Goal: Transaction & Acquisition: Obtain resource

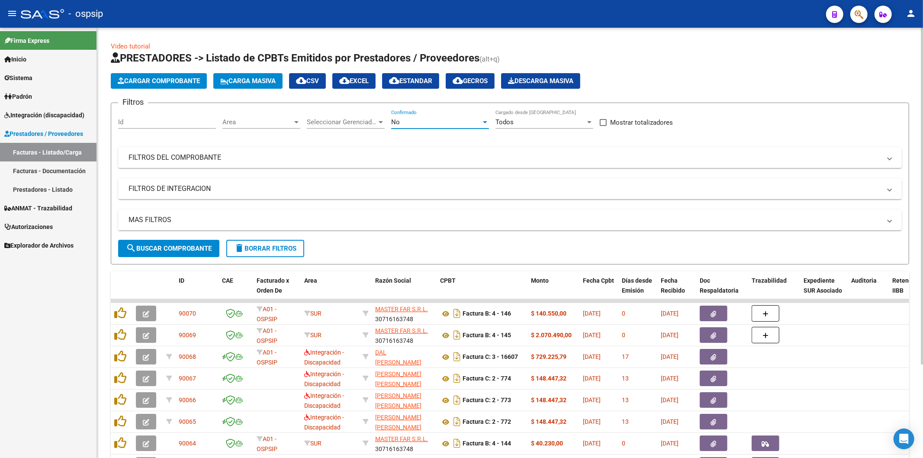
click at [486, 120] on div at bounding box center [485, 122] width 8 height 7
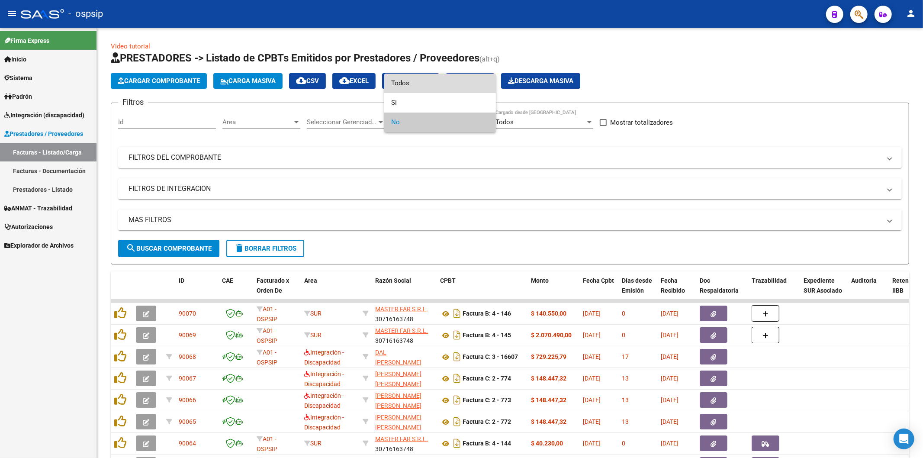
click at [447, 80] on span "Todos" at bounding box center [440, 83] width 98 height 19
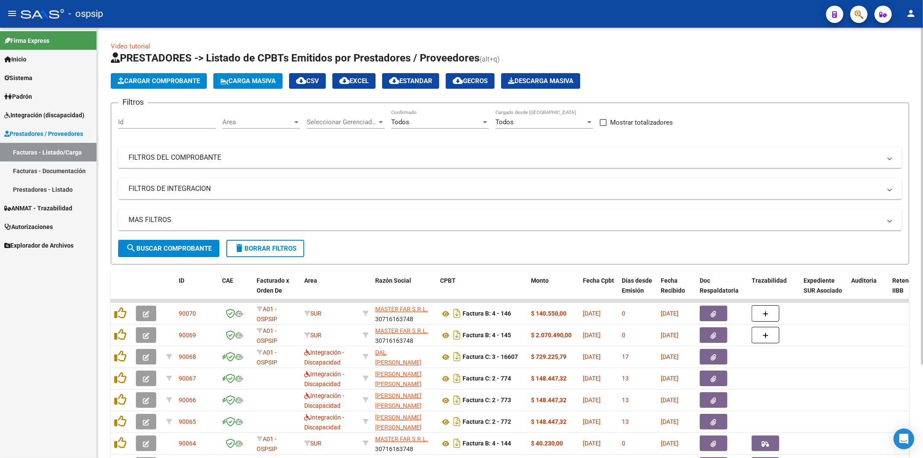
click at [792, 166] on mat-expansion-panel-header "FILTROS DEL COMPROBANTE" at bounding box center [510, 157] width 784 height 21
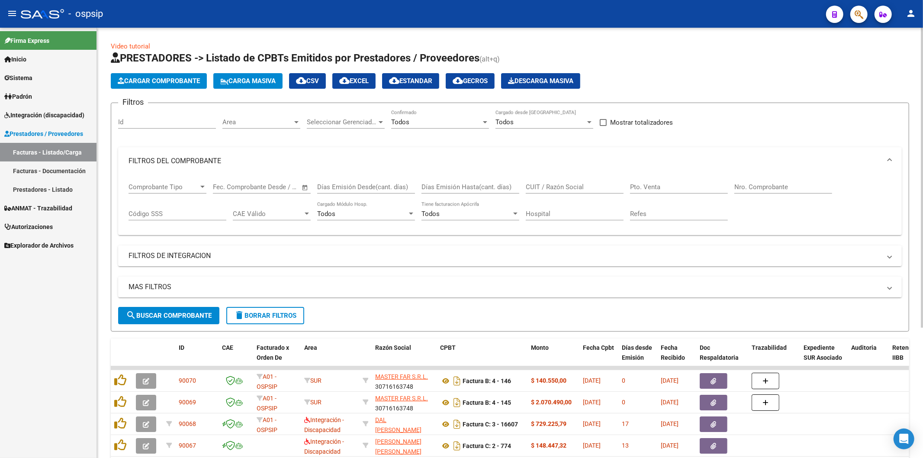
click at [764, 188] on input "Nro. Comprobante" at bounding box center [783, 187] width 98 height 8
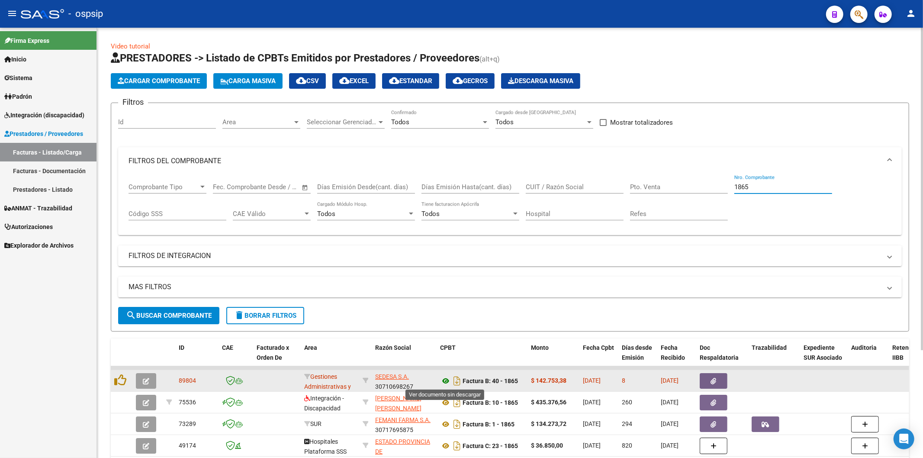
click at [446, 382] on icon at bounding box center [445, 381] width 11 height 10
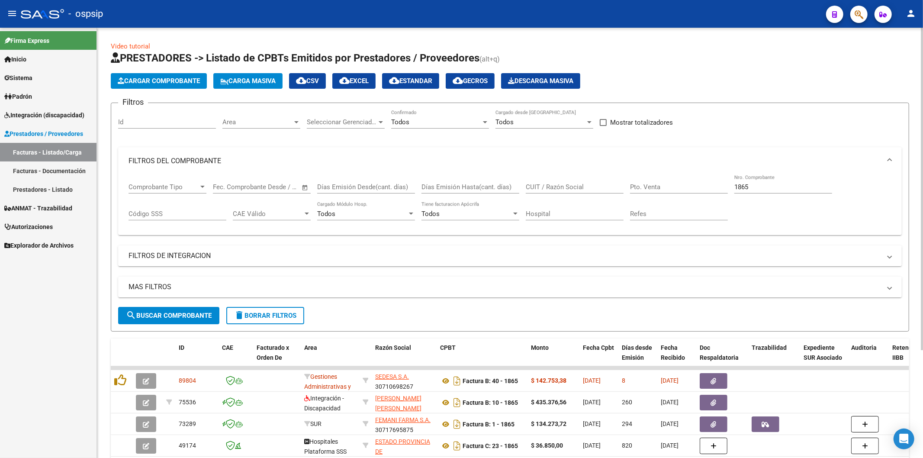
click at [781, 185] on input "1865" at bounding box center [783, 187] width 98 height 8
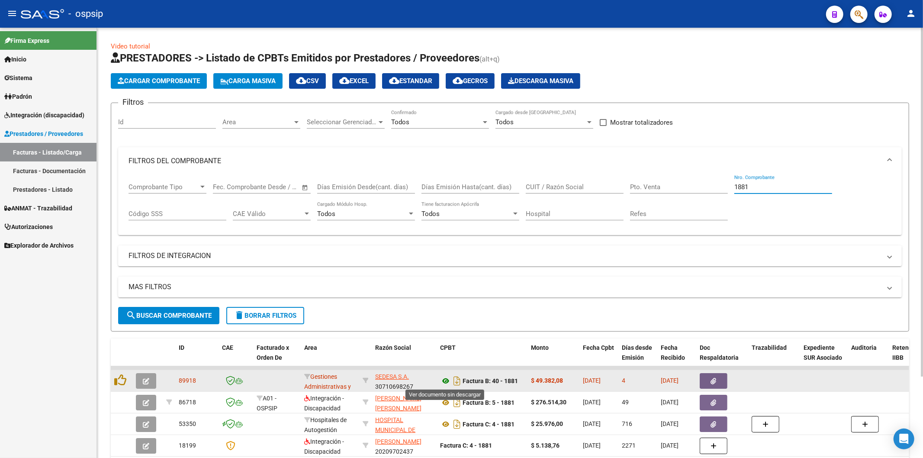
click at [447, 381] on icon at bounding box center [445, 381] width 11 height 10
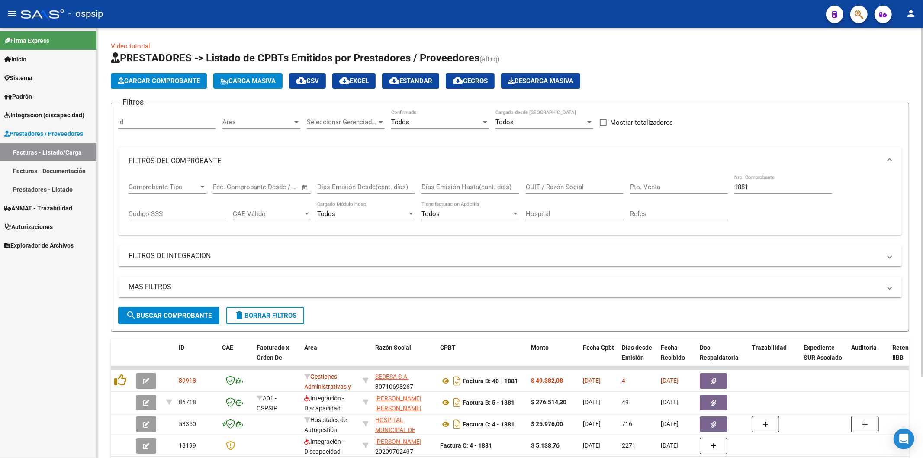
click at [789, 189] on input "1881" at bounding box center [783, 187] width 98 height 8
type input "1"
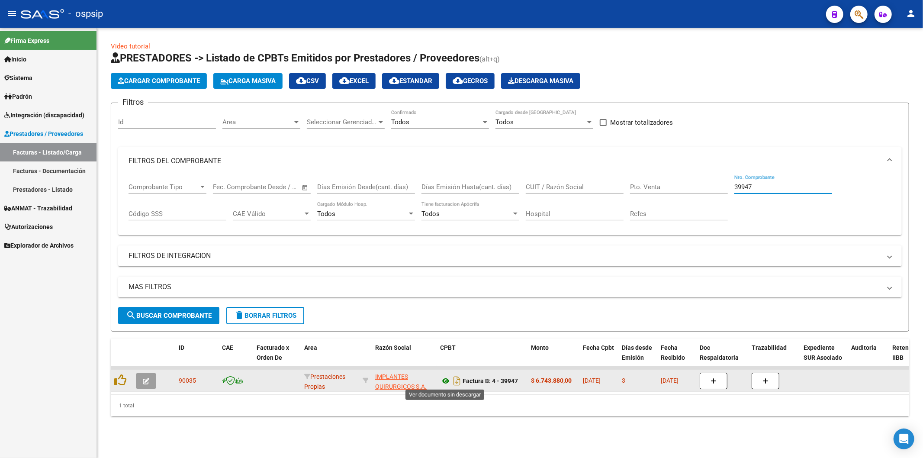
type input "39947"
click at [447, 378] on icon at bounding box center [445, 381] width 11 height 10
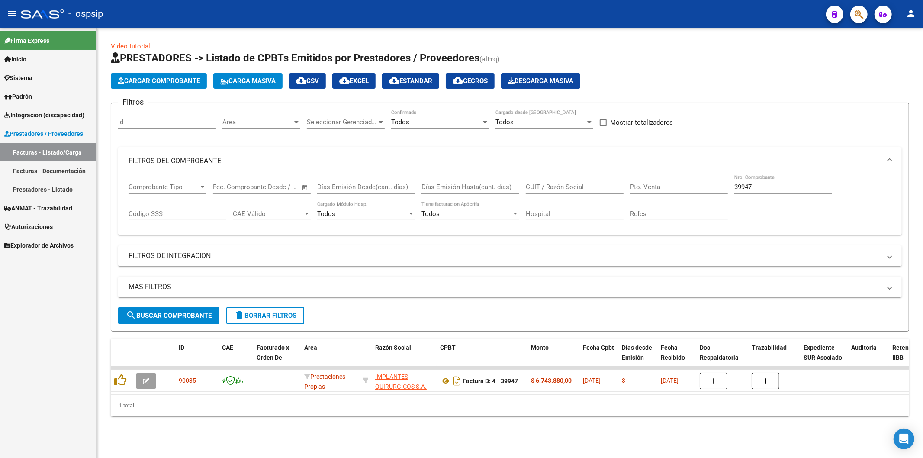
click at [36, 228] on span "Autorizaciones" at bounding box center [28, 227] width 48 height 10
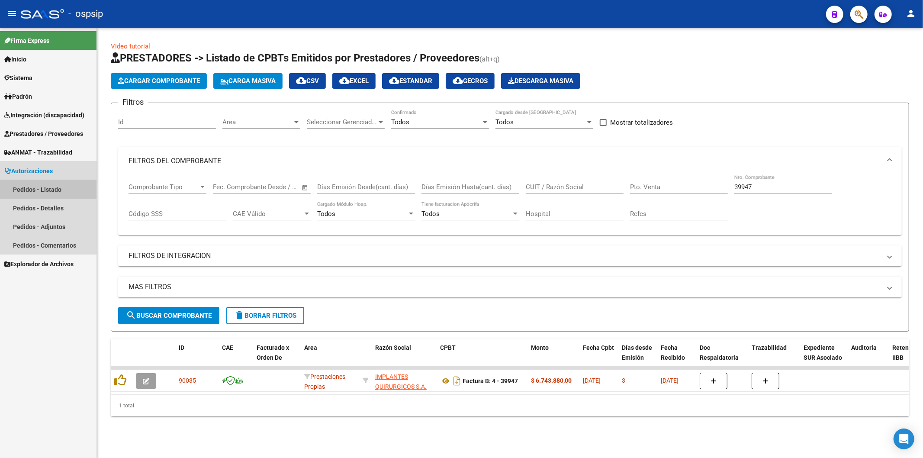
click at [45, 191] on link "Pedidos - Listado" at bounding box center [48, 189] width 96 height 19
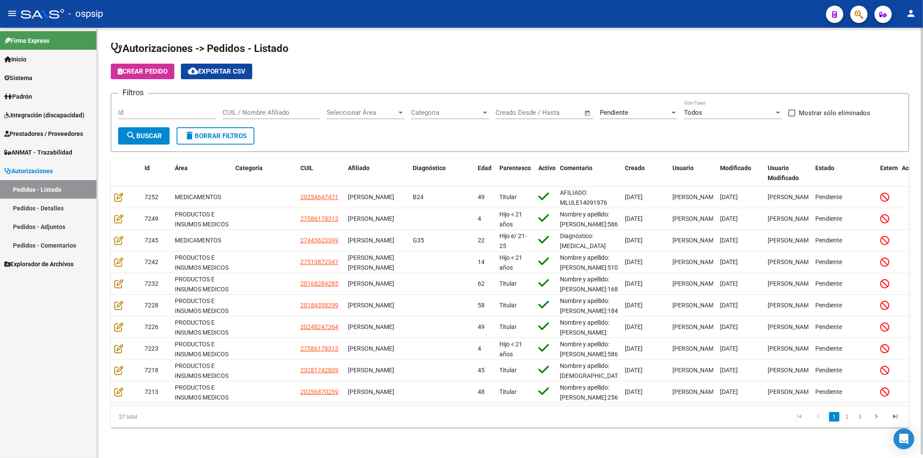
click at [154, 114] on input "Id" at bounding box center [167, 113] width 98 height 8
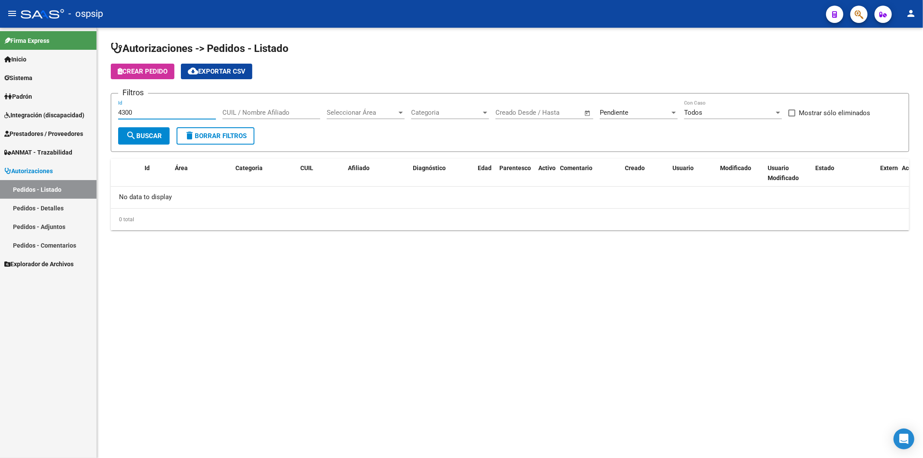
type input "4300"
click at [665, 115] on div "Pendiente" at bounding box center [635, 113] width 70 height 8
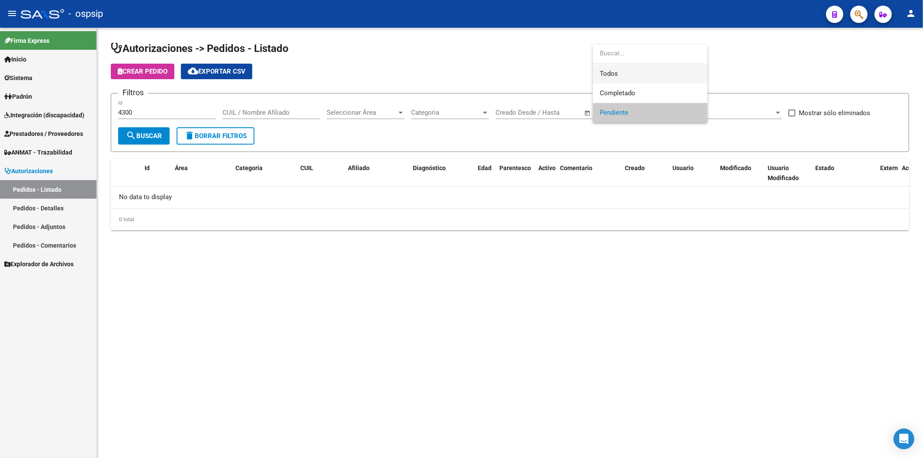
click at [620, 68] on span "Todos" at bounding box center [650, 73] width 101 height 19
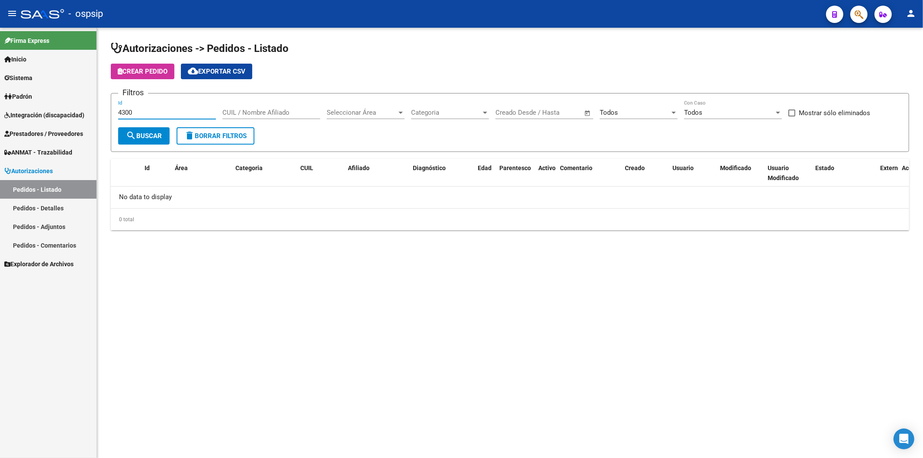
click at [171, 114] on input "4300" at bounding box center [167, 113] width 98 height 8
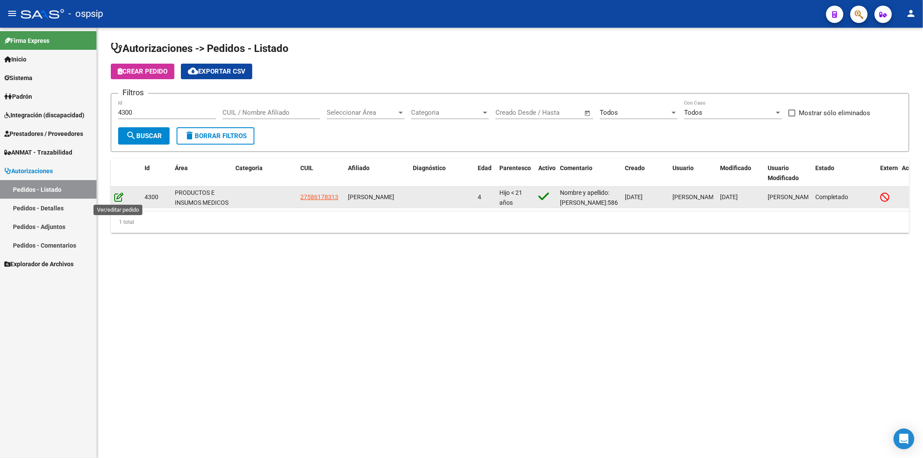
click at [116, 196] on icon at bounding box center [118, 197] width 9 height 10
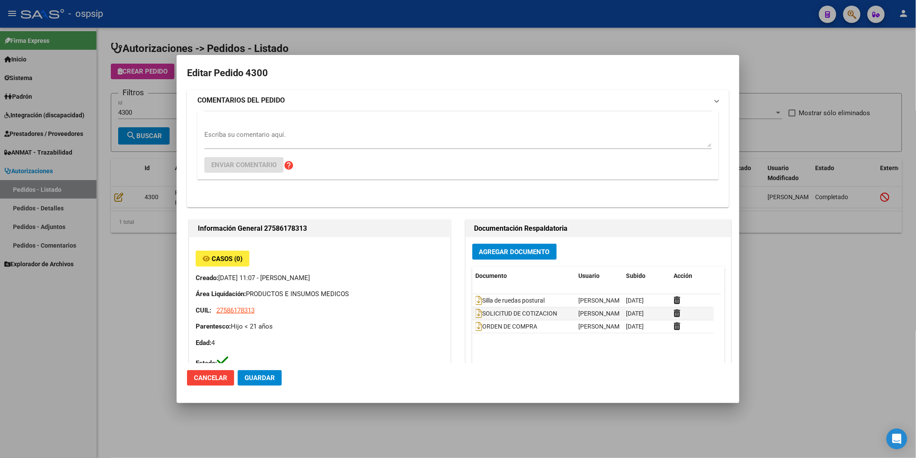
type input "[GEOGRAPHIC_DATA], [PERSON_NAME], [DATE][PERSON_NAME]"
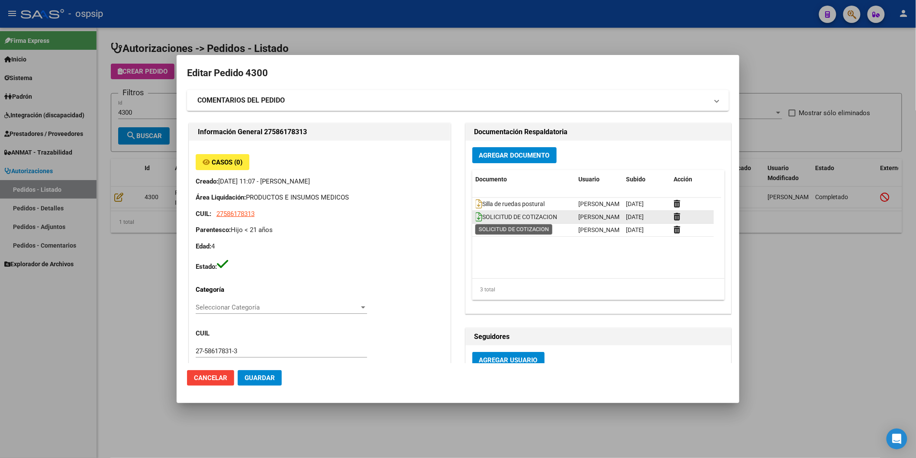
click at [476, 218] on icon at bounding box center [479, 217] width 7 height 10
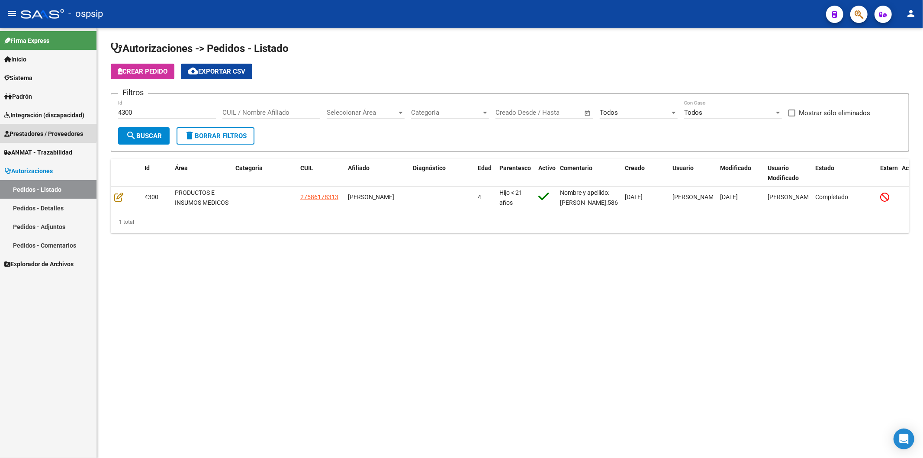
click at [47, 132] on span "Prestadores / Proveedores" at bounding box center [43, 134] width 79 height 10
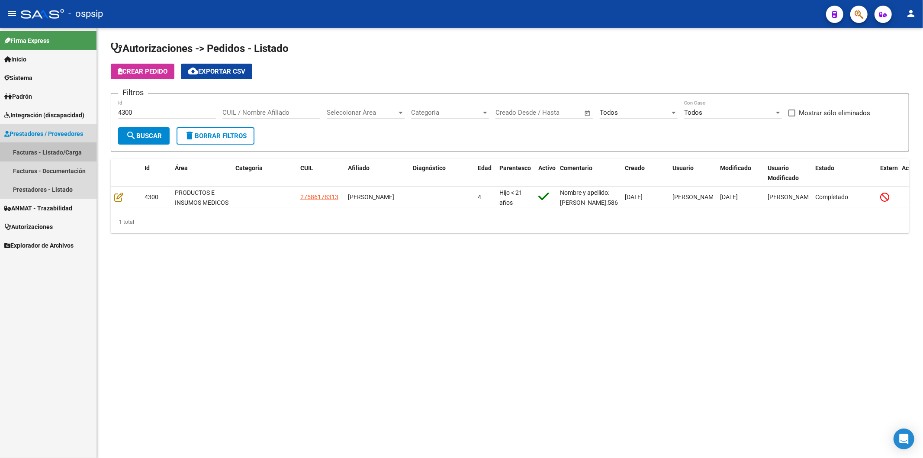
click at [57, 151] on link "Facturas - Listado/Carga" at bounding box center [48, 152] width 96 height 19
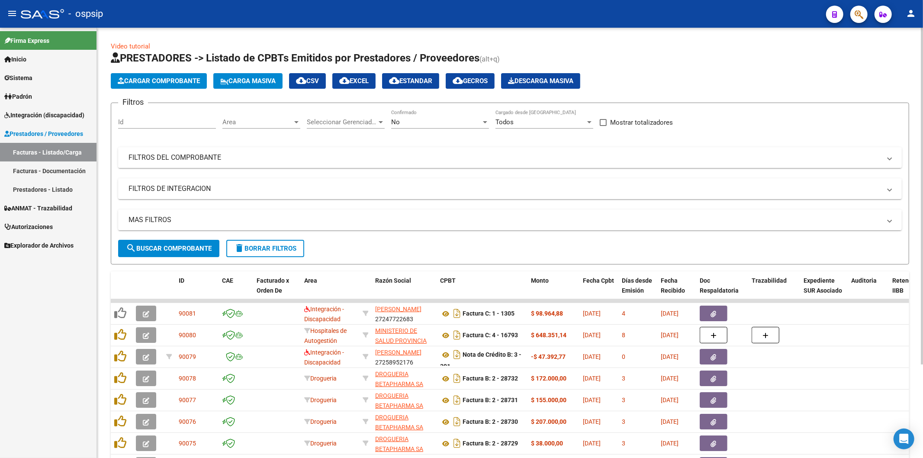
click at [699, 151] on mat-expansion-panel-header "FILTROS DEL COMPROBANTE" at bounding box center [510, 157] width 784 height 21
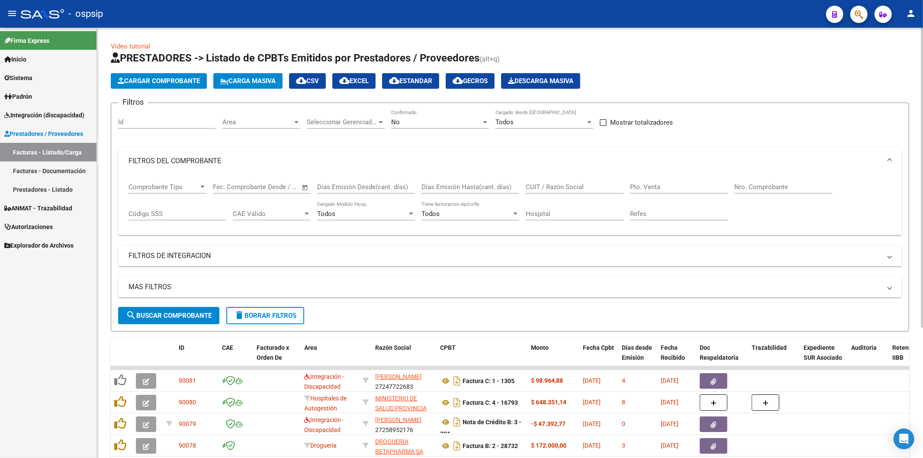
click at [766, 189] on input "Nro. Comprobante" at bounding box center [783, 187] width 98 height 8
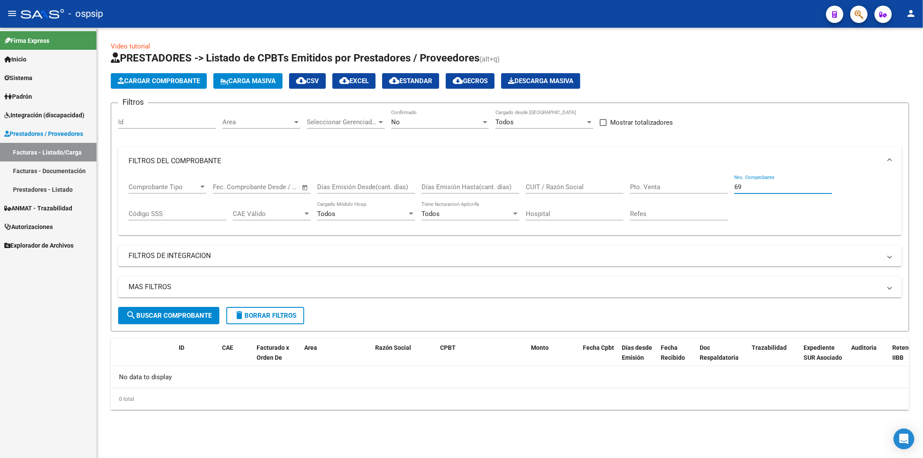
type input "6"
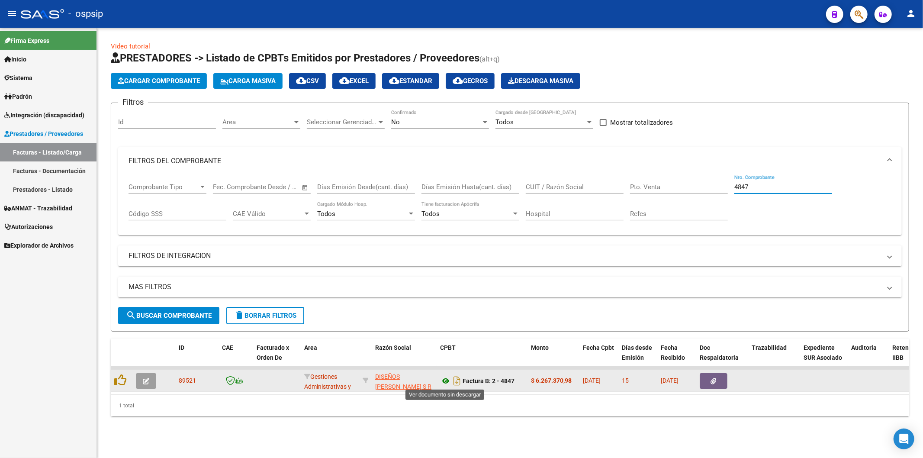
click at [445, 379] on icon at bounding box center [445, 381] width 11 height 10
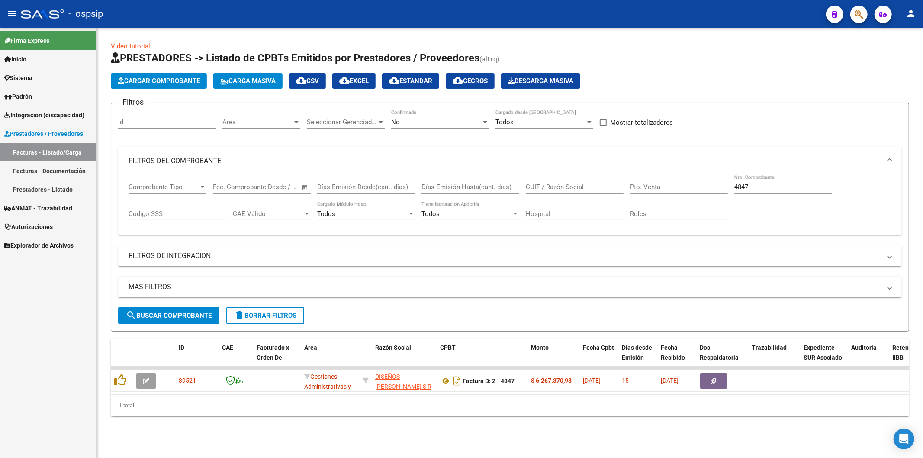
click at [793, 191] on div "4847 Nro. Comprobante" at bounding box center [783, 184] width 98 height 19
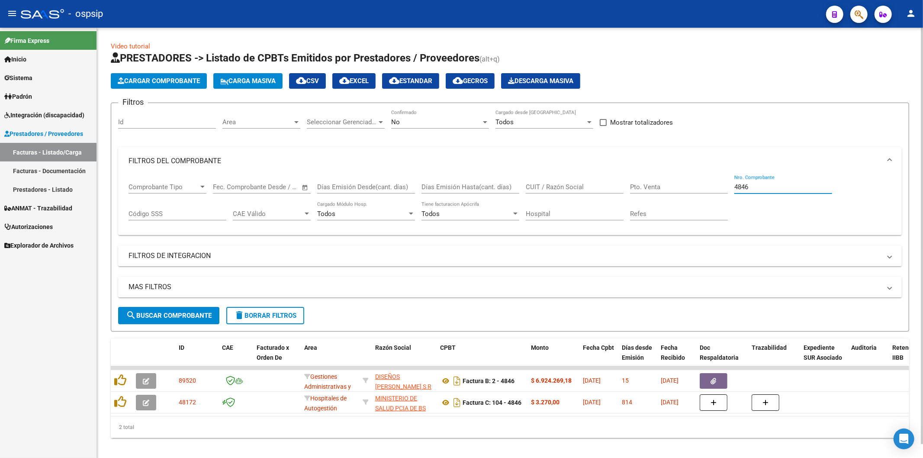
type input "4846"
click at [485, 125] on div at bounding box center [485, 122] width 8 height 7
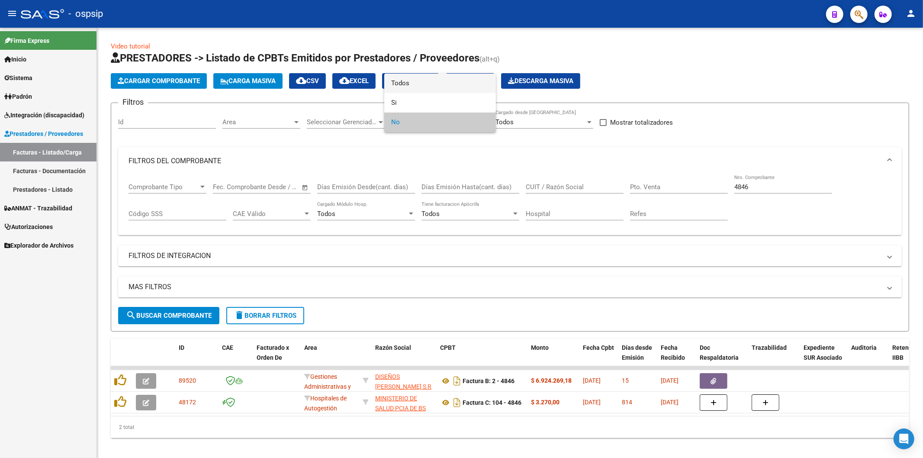
click at [455, 87] on span "Todos" at bounding box center [440, 83] width 98 height 19
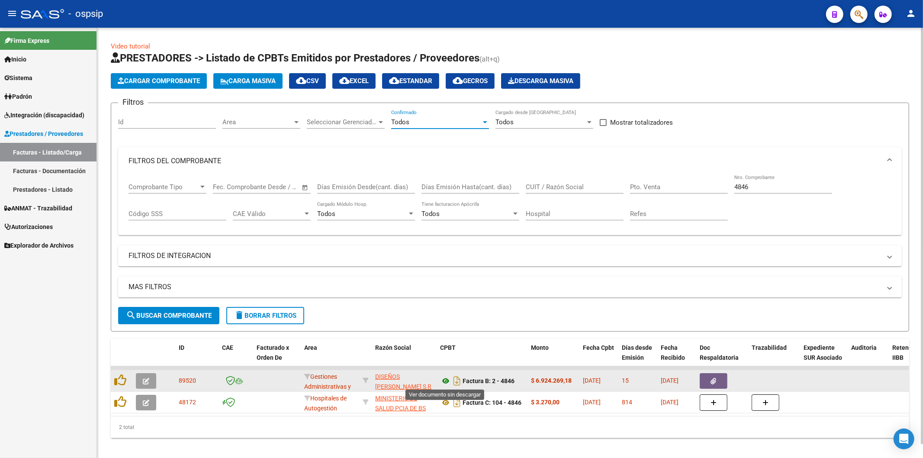
click at [446, 380] on icon at bounding box center [445, 381] width 11 height 10
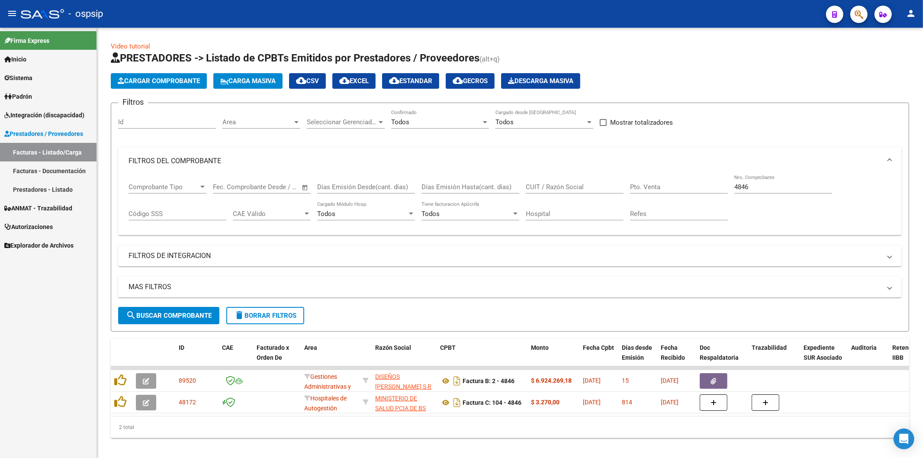
click at [40, 226] on span "Autorizaciones" at bounding box center [28, 227] width 48 height 10
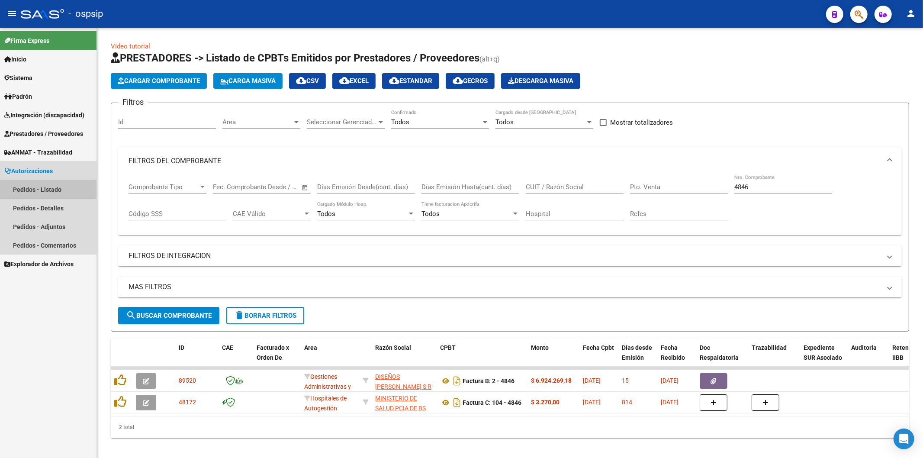
click at [45, 191] on link "Pedidos - Listado" at bounding box center [48, 189] width 96 height 19
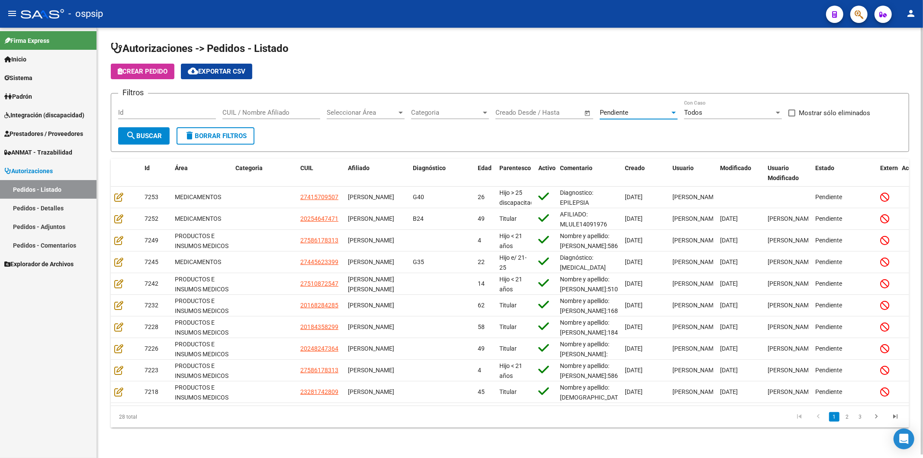
click at [676, 115] on div at bounding box center [674, 112] width 8 height 7
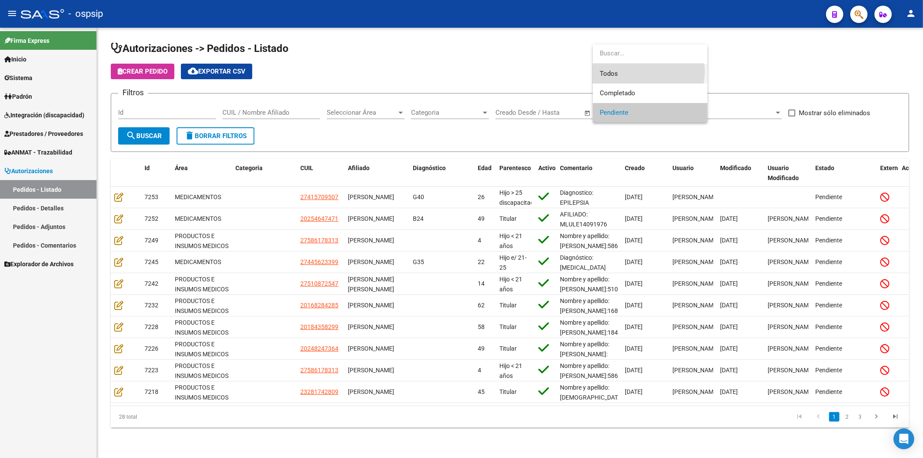
click at [643, 71] on span "Todos" at bounding box center [650, 73] width 101 height 19
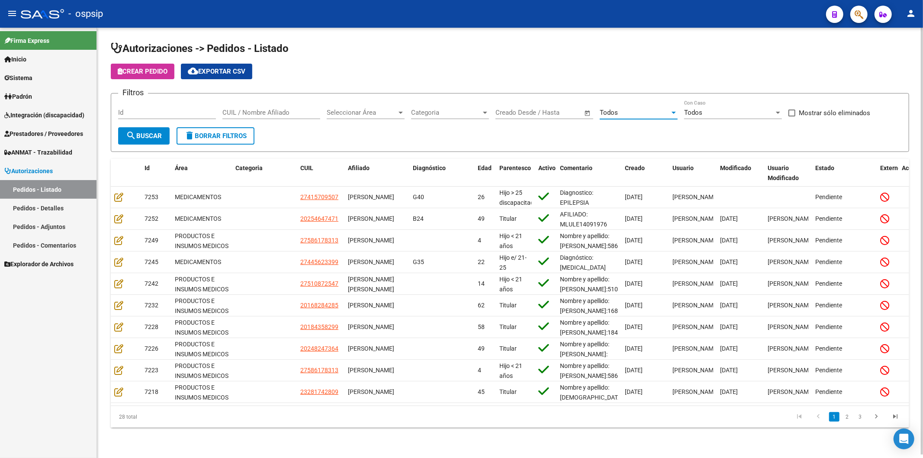
click at [133, 109] on input "Id" at bounding box center [167, 113] width 98 height 8
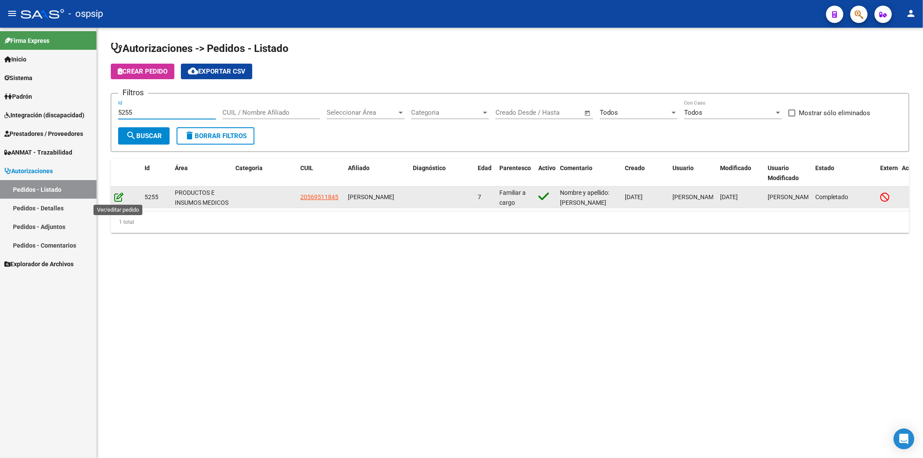
type input "5255"
click at [119, 197] on icon at bounding box center [118, 197] width 9 height 10
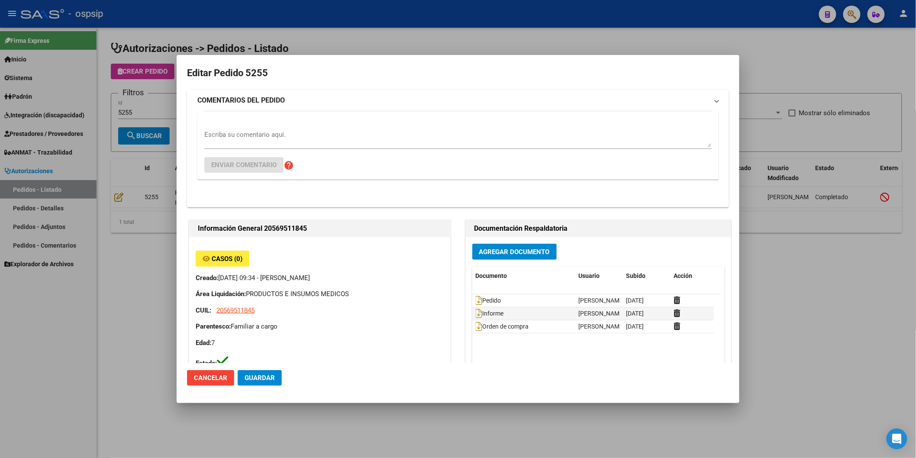
type input "[GEOGRAPHIC_DATA], [GEOGRAPHIC_DATA], [GEOGRAPHIC_DATA] 343"
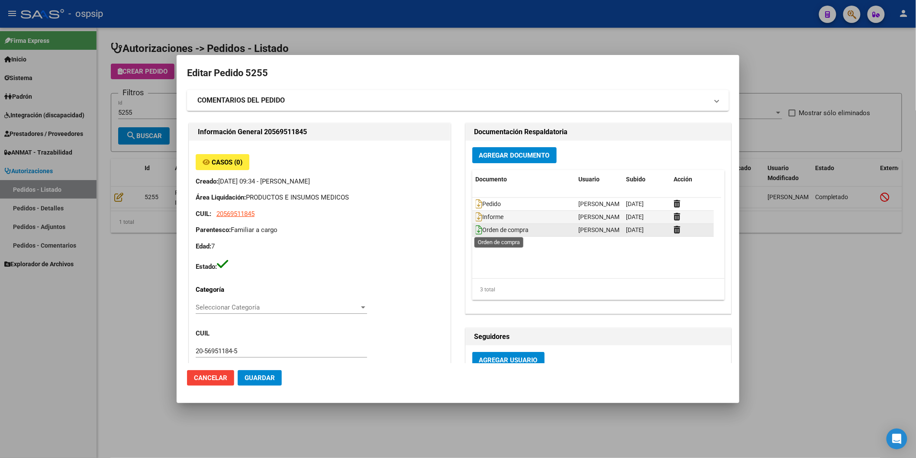
click at [477, 228] on icon at bounding box center [479, 230] width 7 height 10
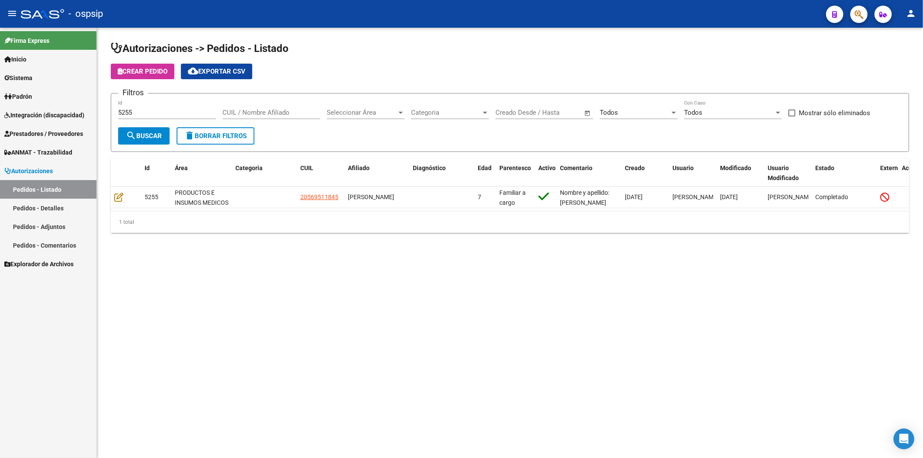
click at [52, 133] on span "Prestadores / Proveedores" at bounding box center [43, 134] width 79 height 10
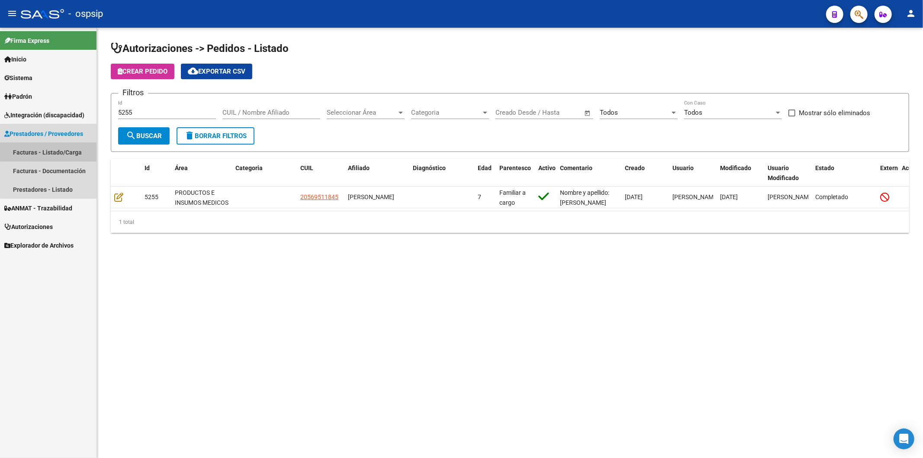
click at [54, 149] on link "Facturas - Listado/Carga" at bounding box center [48, 152] width 96 height 19
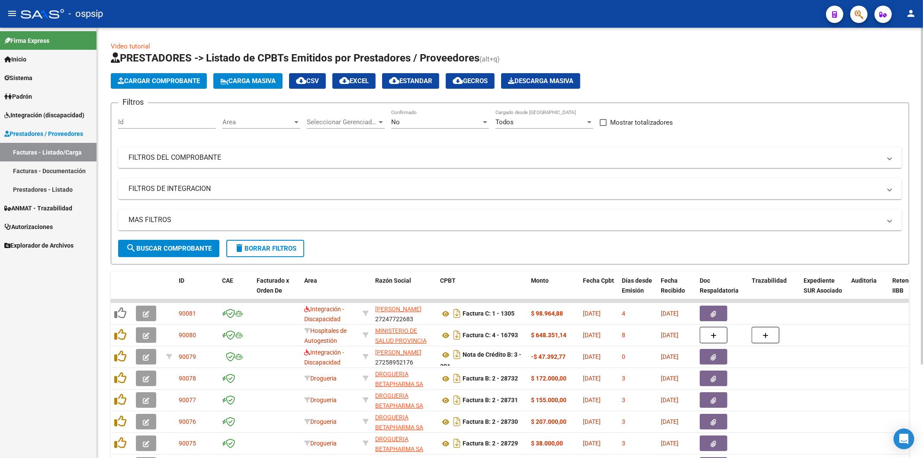
click at [482, 122] on div at bounding box center [485, 122] width 8 height 7
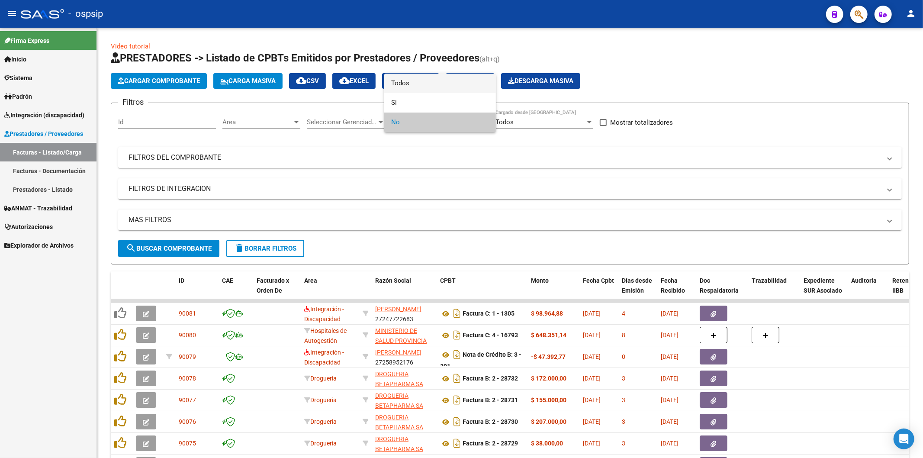
click at [462, 84] on span "Todos" at bounding box center [440, 83] width 98 height 19
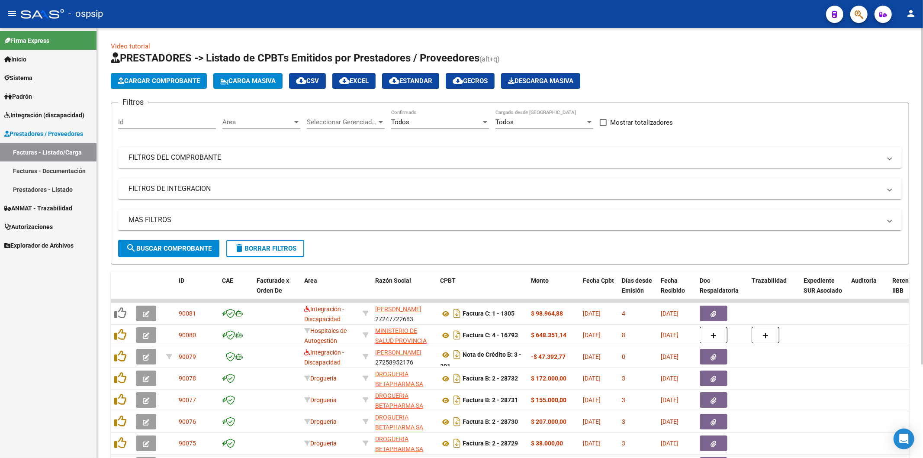
click at [769, 161] on mat-panel-title "FILTROS DEL COMPROBANTE" at bounding box center [505, 158] width 752 height 10
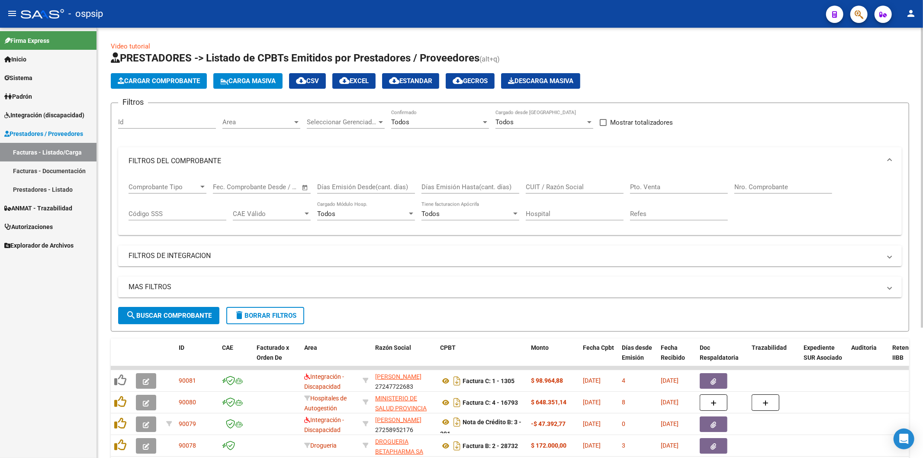
click at [775, 188] on input "Nro. Comprobante" at bounding box center [783, 187] width 98 height 8
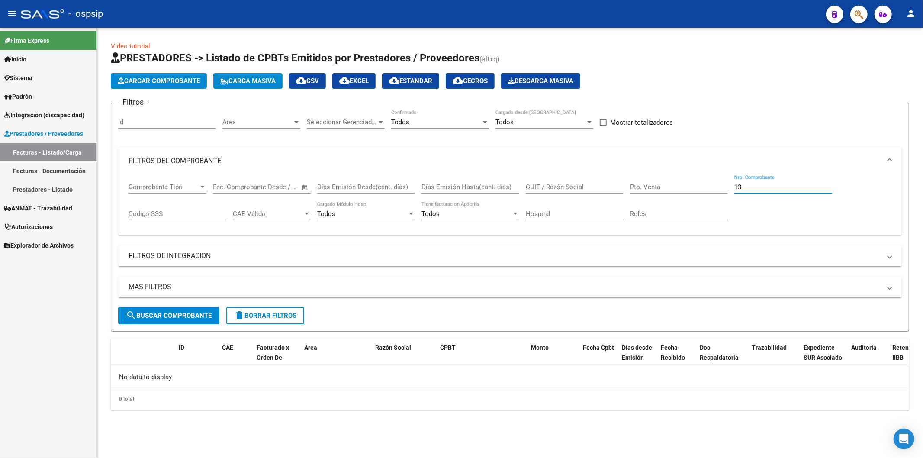
type input "1"
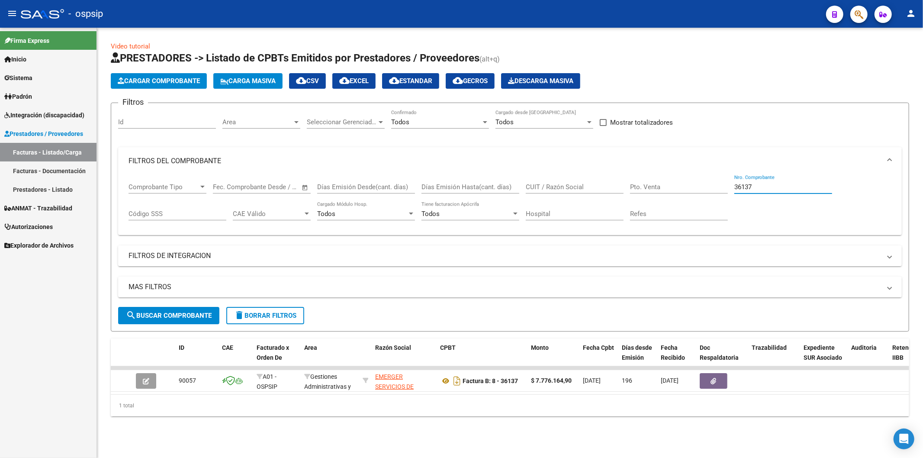
click at [768, 188] on input "36137" at bounding box center [783, 187] width 98 height 8
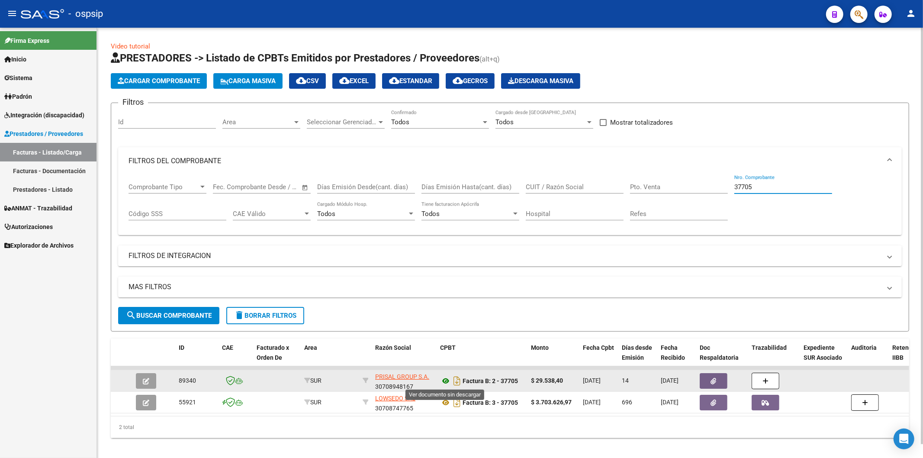
type input "37705"
click at [445, 381] on icon at bounding box center [445, 381] width 11 height 10
click at [721, 376] on button "button" at bounding box center [714, 381] width 28 height 16
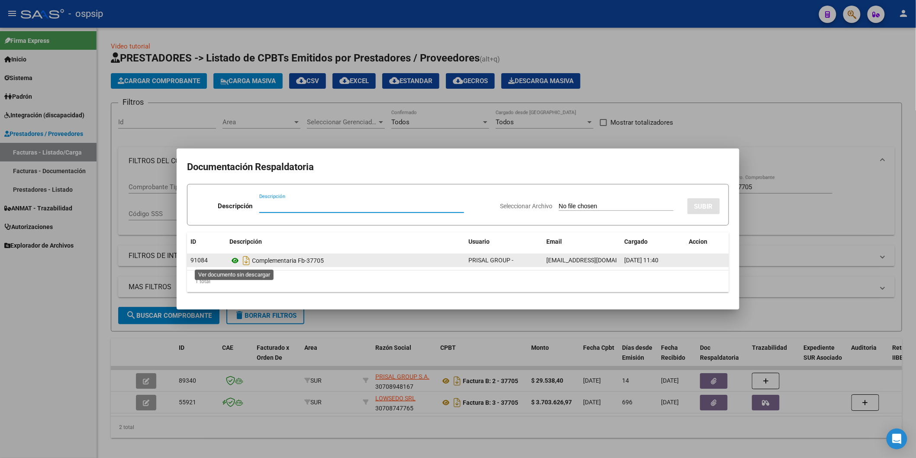
click at [232, 260] on icon at bounding box center [234, 260] width 11 height 10
